Goal: Task Accomplishment & Management: Complete application form

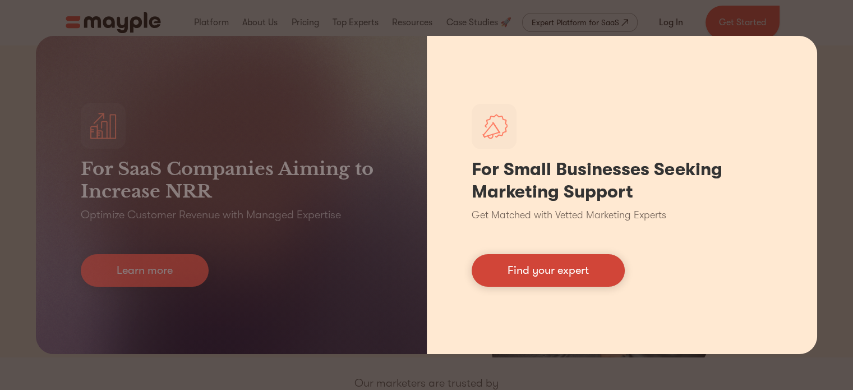
click at [578, 269] on link "Find your expert" at bounding box center [548, 270] width 153 height 33
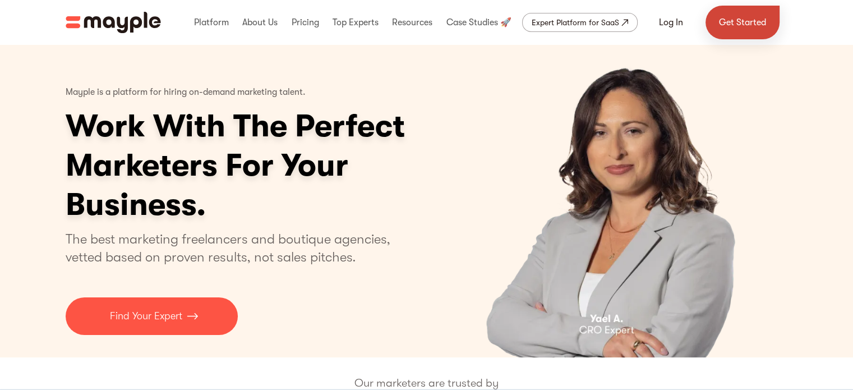
click at [749, 17] on link "Get Started" at bounding box center [743, 23] width 74 height 34
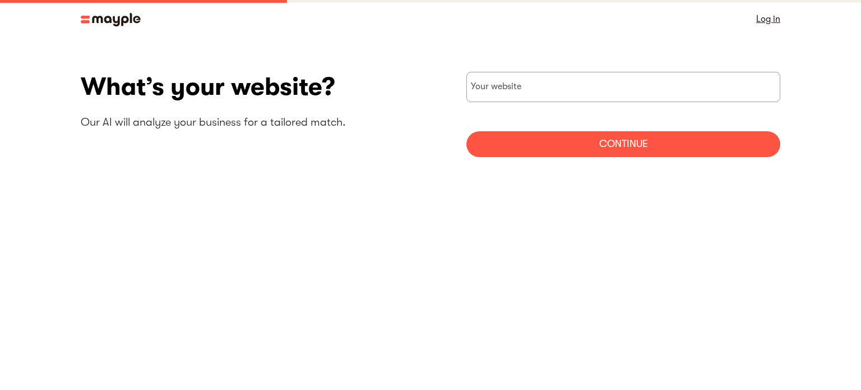
click at [765, 19] on link "Log in" at bounding box center [769, 19] width 24 height 16
